Goal: Transaction & Acquisition: Purchase product/service

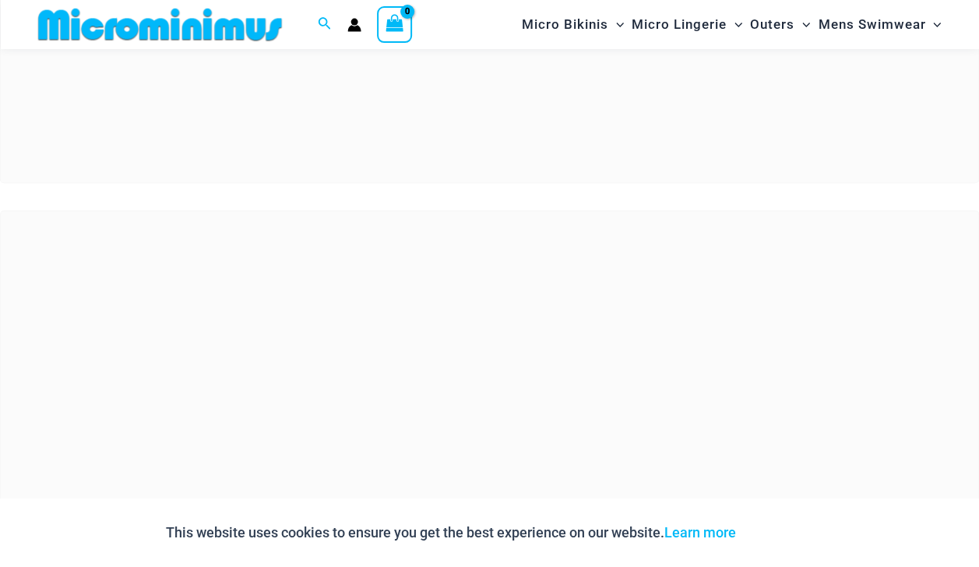
scroll to position [615, 0]
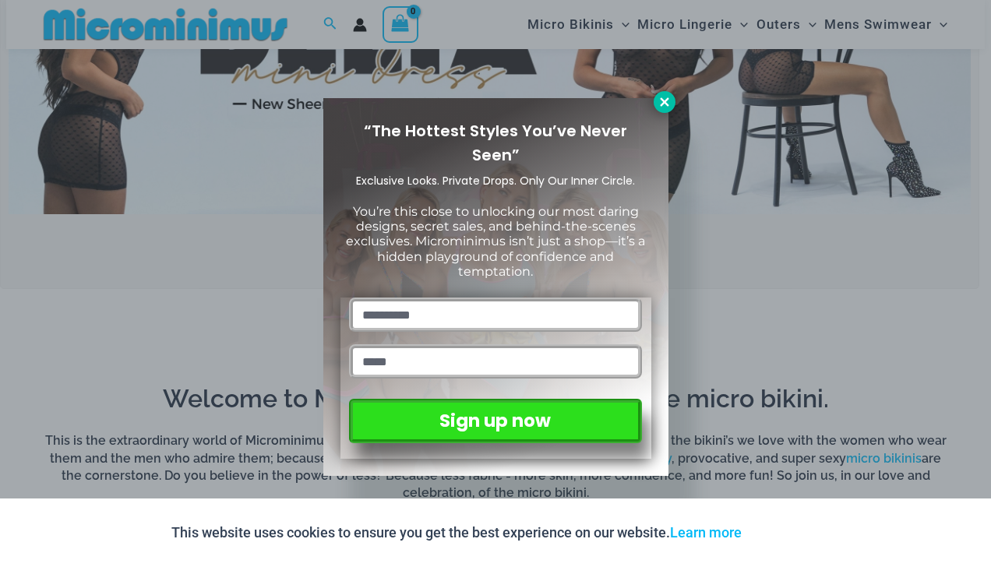
click at [667, 97] on icon at bounding box center [664, 102] width 14 height 14
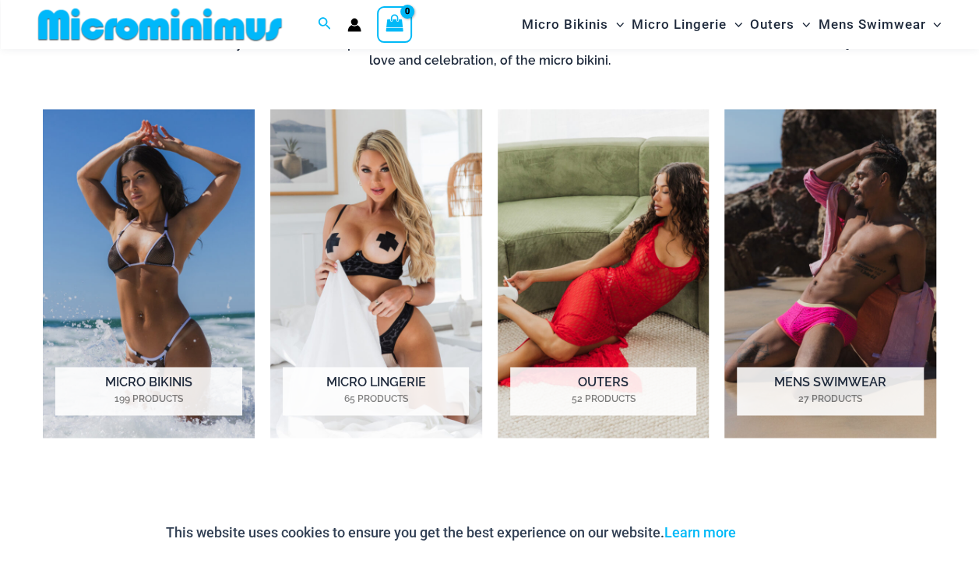
scroll to position [1050, 0]
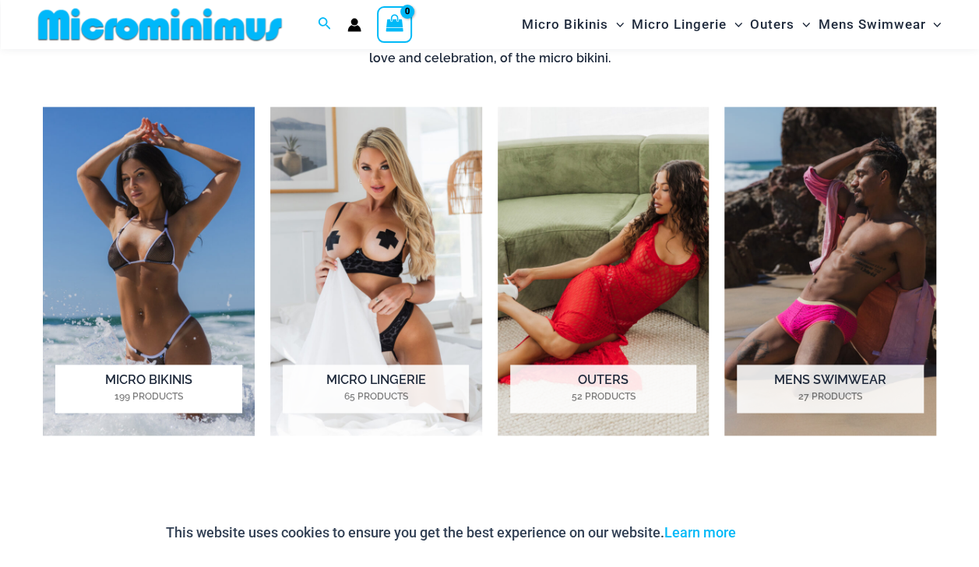
click at [172, 370] on h2 "Micro Bikinis 199 Products" at bounding box center [148, 388] width 186 height 48
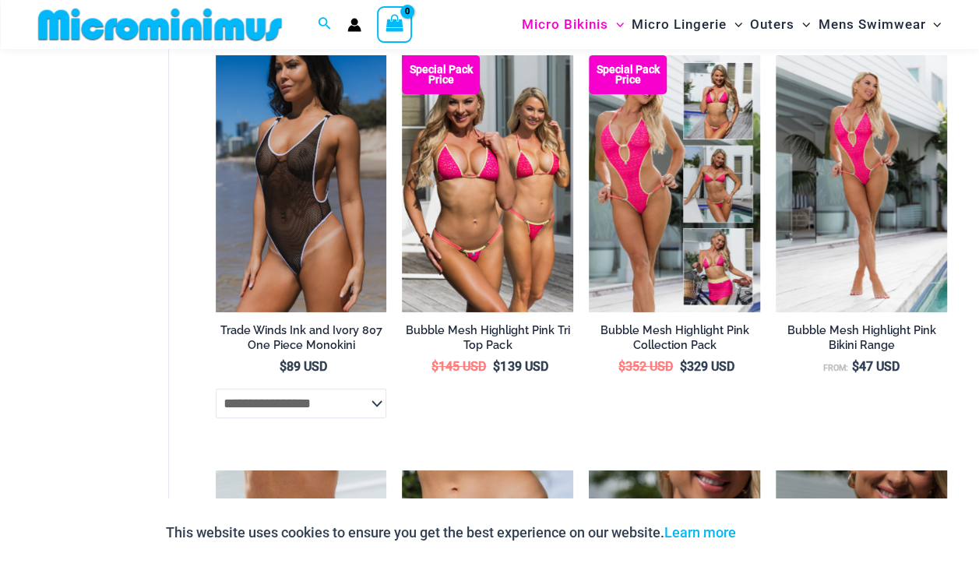
scroll to position [2621, 0]
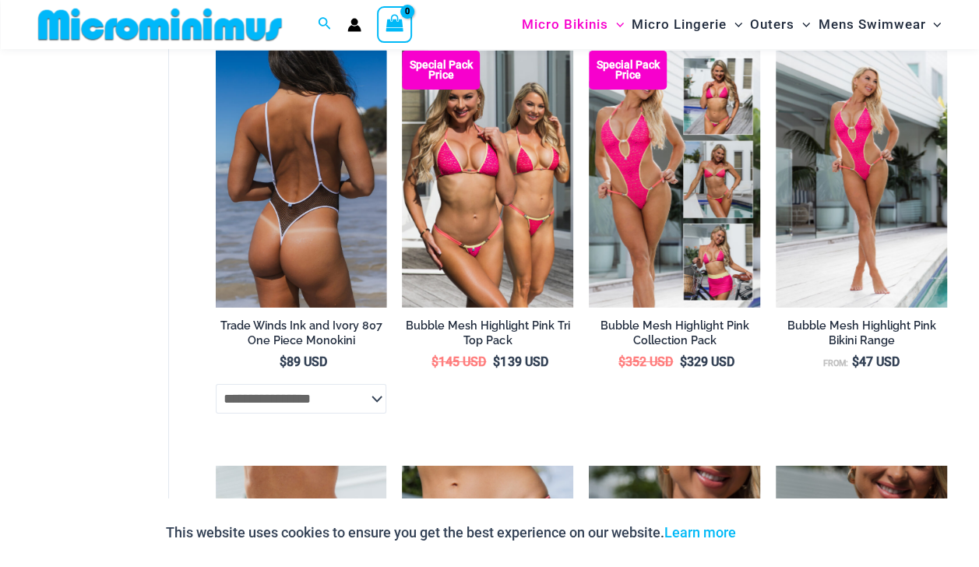
click at [305, 220] on img at bounding box center [301, 179] width 171 height 257
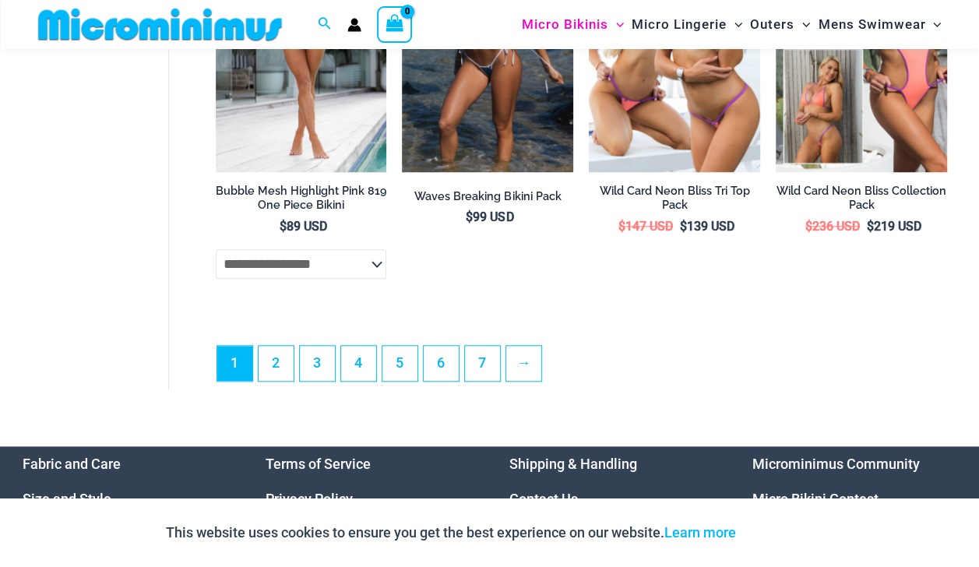
scroll to position [3593, 0]
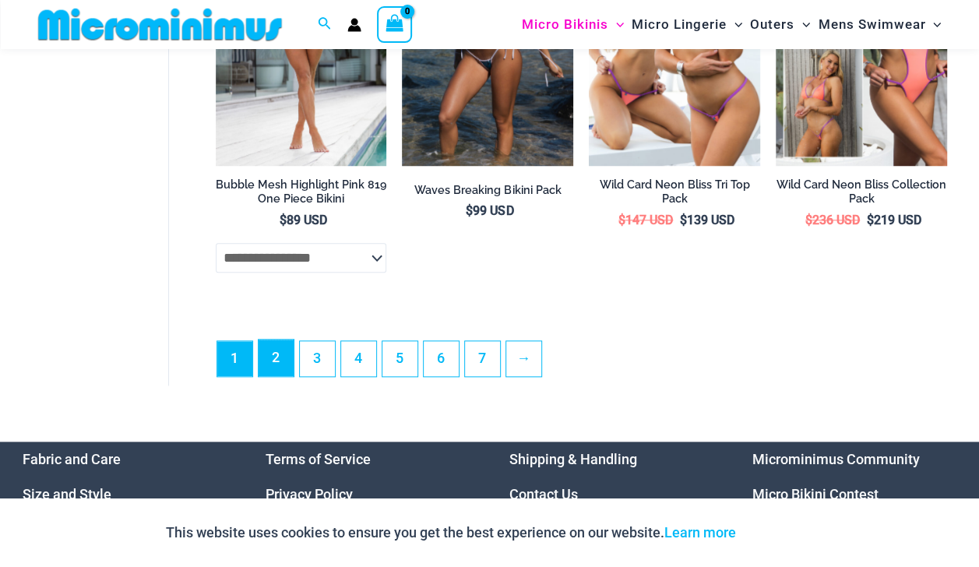
click at [280, 376] on link "2" at bounding box center [276, 358] width 35 height 37
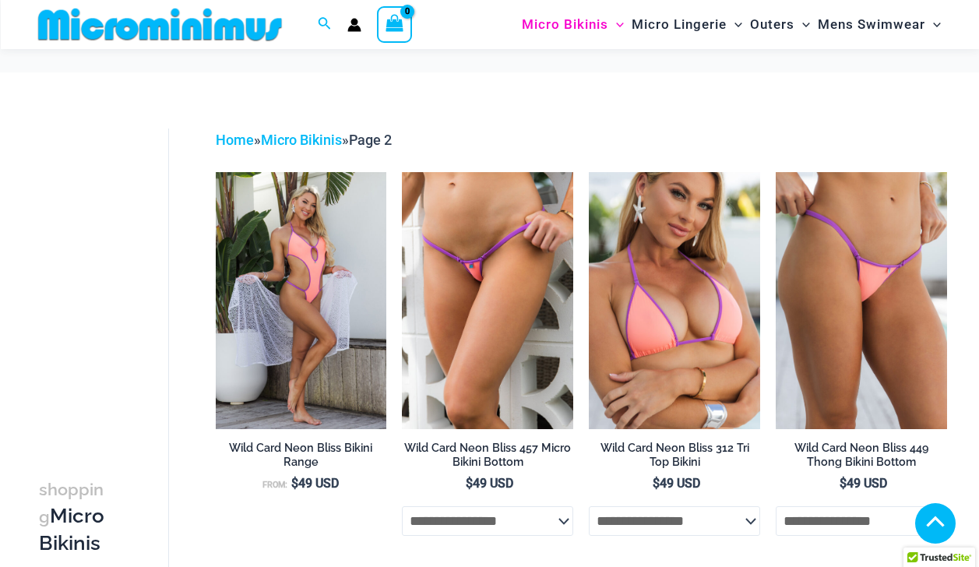
scroll to position [2043, 0]
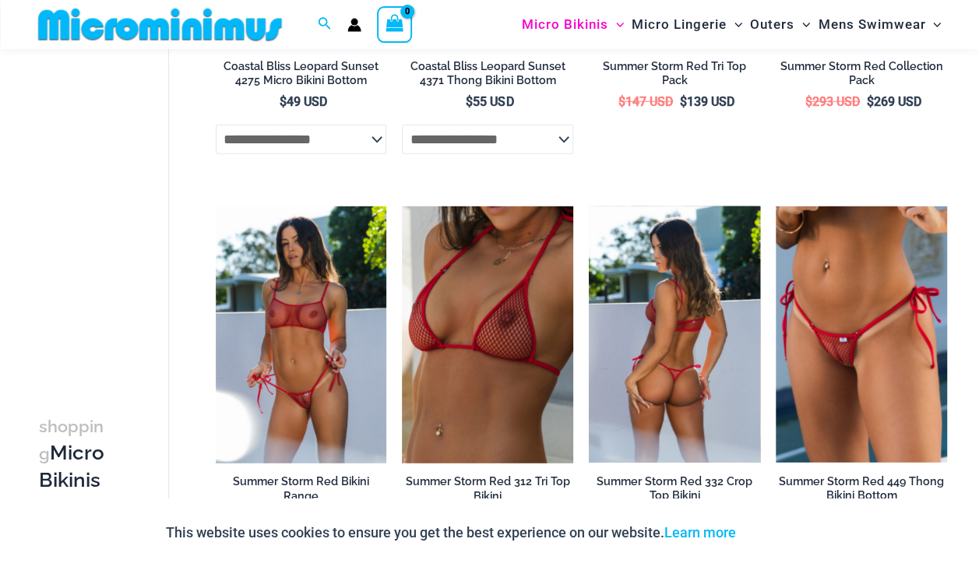
click at [705, 413] on img at bounding box center [674, 334] width 171 height 256
